Goal: Information Seeking & Learning: Check status

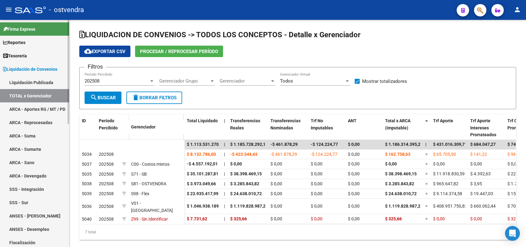
click at [25, 39] on span "Reportes" at bounding box center [14, 42] width 22 height 7
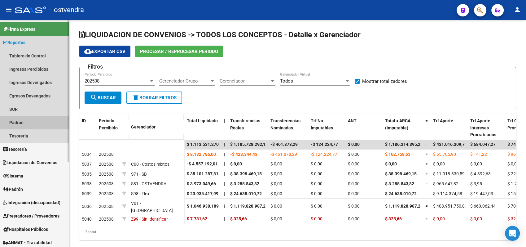
click at [18, 119] on link "Padrón" at bounding box center [34, 122] width 69 height 13
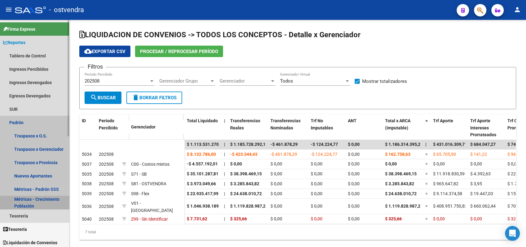
click at [27, 198] on link "Métricas - Crecimiento Población" at bounding box center [34, 202] width 69 height 13
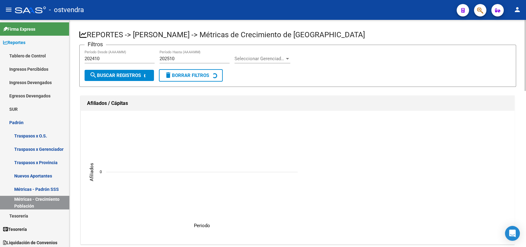
click at [251, 58] on span "Seleccionar Gerenciador" at bounding box center [260, 59] width 50 height 6
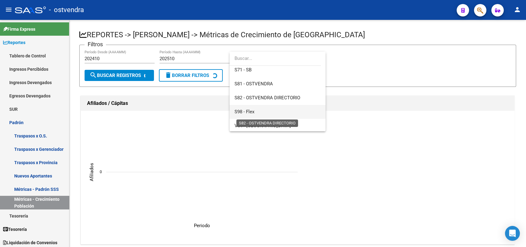
scroll to position [74, 0]
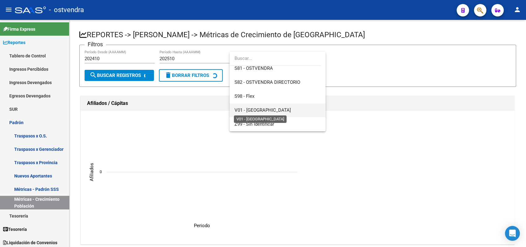
click at [252, 110] on span "V01 - [GEOGRAPHIC_DATA]" at bounding box center [263, 110] width 56 height 6
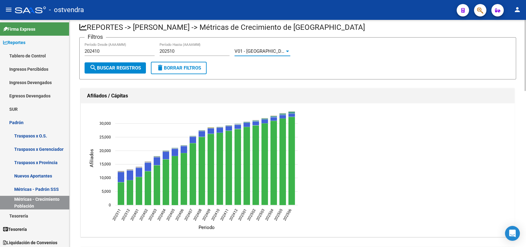
scroll to position [0, 0]
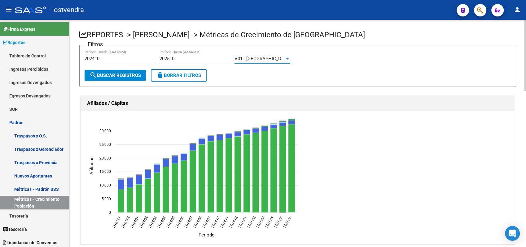
click at [128, 75] on span "search Buscar Registros" at bounding box center [115, 76] width 51 height 6
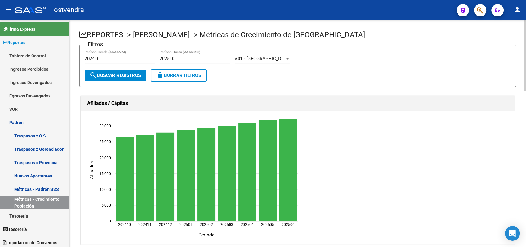
click at [177, 72] on button "delete Borrar Filtros" at bounding box center [179, 75] width 56 height 12
click at [180, 52] on div "202510 Período Hasta (AAAAMM)" at bounding box center [195, 56] width 70 height 13
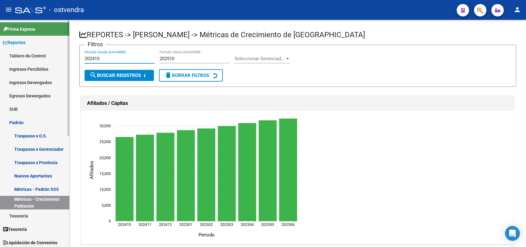
drag, startPoint x: 101, startPoint y: 58, endPoint x: 57, endPoint y: 60, distance: 44.1
click at [57, 60] on mat-sidenav-container "Firma Express Reportes Tablero de Control Ingresos Percibidos Análisis de todos…" at bounding box center [263, 133] width 526 height 227
type input "202501"
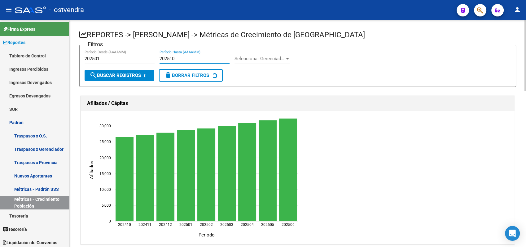
click at [247, 58] on span "Seleccionar Gerenciador" at bounding box center [260, 59] width 50 height 6
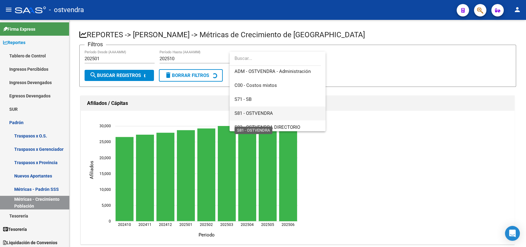
scroll to position [69, 0]
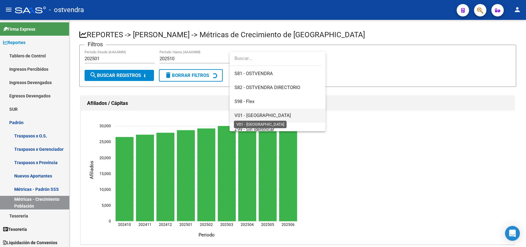
click at [249, 115] on span "V01 - [GEOGRAPHIC_DATA]" at bounding box center [263, 116] width 56 height 6
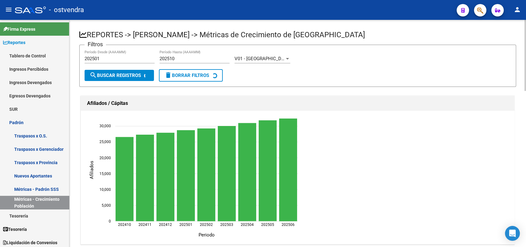
click at [281, 67] on div "V01 - Viasano Seleccionar Gerenciador" at bounding box center [263, 59] width 56 height 19
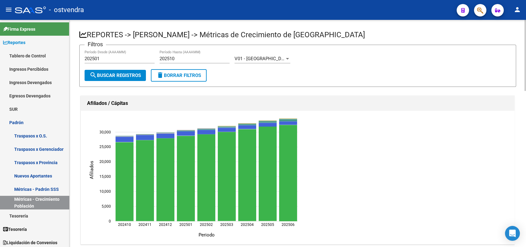
click at [115, 74] on span "search Buscar Registros" at bounding box center [115, 76] width 51 height 6
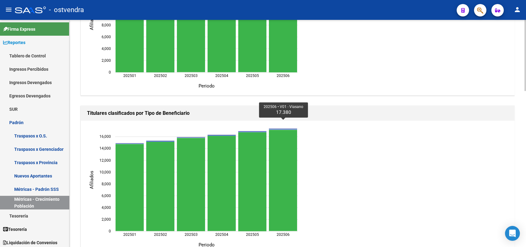
scroll to position [482, 0]
